Goal: Obtain resource: Obtain resource

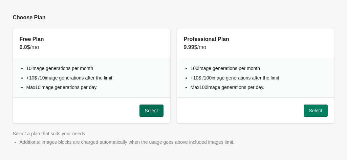
click at [149, 112] on span "Select" at bounding box center [151, 110] width 13 height 5
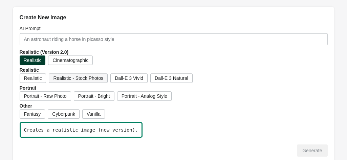
click at [68, 76] on span "Realistic - Stock Photos" at bounding box center [78, 78] width 50 height 5
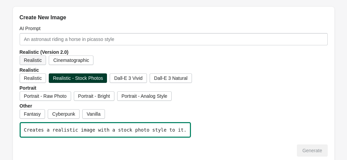
click at [38, 62] on span "Realistic" at bounding box center [33, 60] width 18 height 5
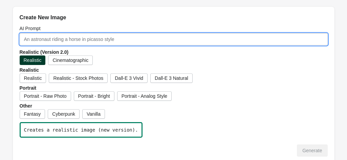
click at [133, 38] on input "AI Prompt" at bounding box center [174, 39] width 308 height 12
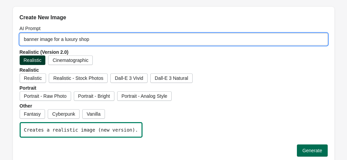
type input "banner image for a luxury shop"
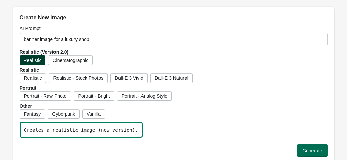
click at [315, 146] on button "Generate" at bounding box center [312, 151] width 30 height 12
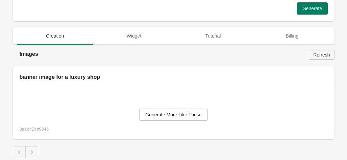
click at [321, 55] on span "Refresh" at bounding box center [321, 54] width 17 height 5
click at [310, 9] on span "Generate" at bounding box center [313, 8] width 20 height 5
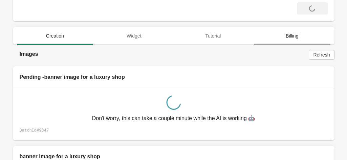
click at [297, 34] on span "Billing" at bounding box center [292, 36] width 77 height 12
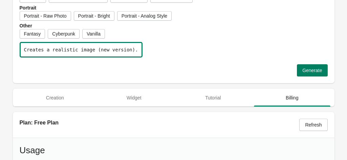
scroll to position [72, 0]
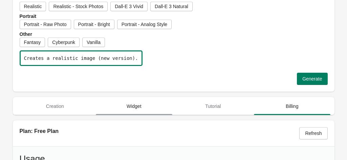
click at [132, 112] on button "Widget" at bounding box center [134, 107] width 79 height 18
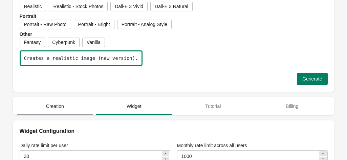
click at [60, 113] on button "Creation" at bounding box center [55, 107] width 79 height 18
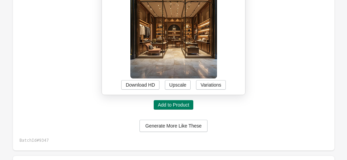
scroll to position [269, 0]
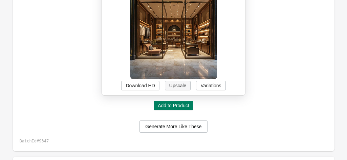
click at [189, 88] on button "Upscale" at bounding box center [178, 85] width 26 height 9
click at [232, 128] on div "Generate More Like These" at bounding box center [174, 127] width 308 height 12
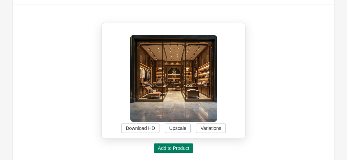
scroll to position [227, 0]
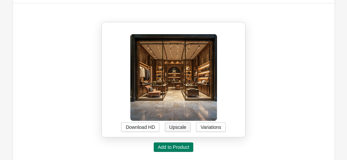
click at [190, 124] on button "Upscale" at bounding box center [178, 127] width 26 height 9
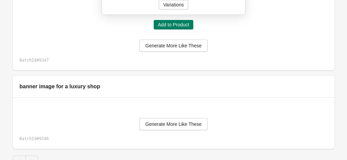
scroll to position [347, 0]
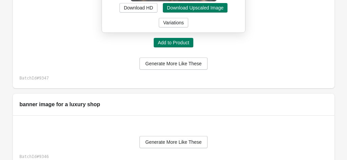
click at [268, 101] on h2 "banner image for a luxury shop" at bounding box center [174, 105] width 308 height 8
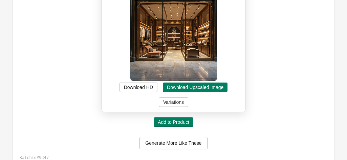
scroll to position [266, 0]
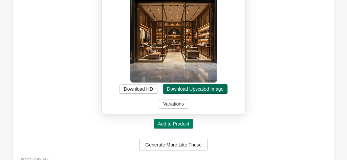
click at [204, 84] on button "Download Upscaled Image" at bounding box center [195, 88] width 65 height 9
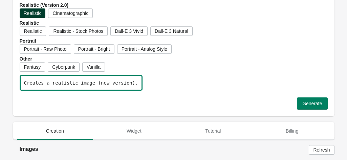
scroll to position [0, 0]
